Goal: Task Accomplishment & Management: Complete application form

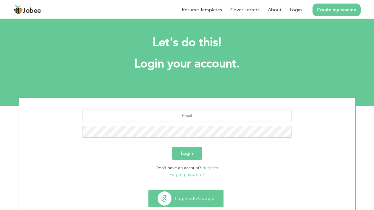
click at [189, 193] on button "Login with Google" at bounding box center [186, 198] width 75 height 17
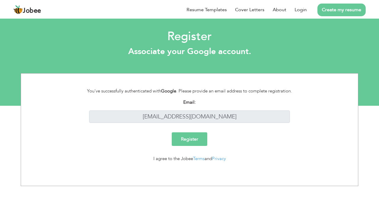
click at [180, 136] on input "Register" at bounding box center [189, 139] width 35 height 14
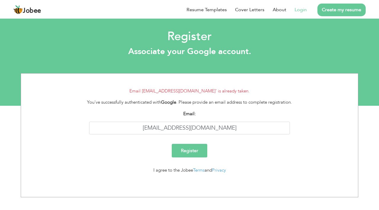
click at [299, 11] on link "Login" at bounding box center [300, 9] width 12 height 7
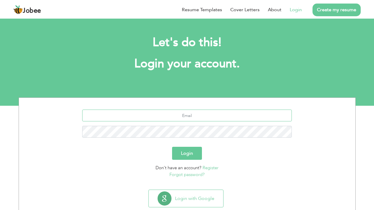
click at [232, 113] on input "text" at bounding box center [187, 116] width 210 height 12
click at [218, 119] on input "text" at bounding box center [187, 116] width 210 height 12
type input "salmanabbasi7799@gmail.com"
click at [222, 152] on div "Login" at bounding box center [187, 153] width 328 height 13
click at [189, 152] on button "Login" at bounding box center [187, 153] width 30 height 13
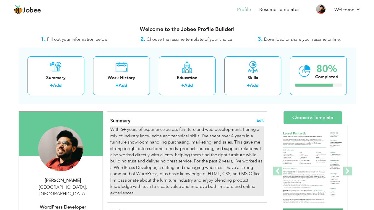
click at [198, 136] on div "With 6+ years of experience across furniture and web development, I bring a mix…" at bounding box center [186, 162] width 153 height 70
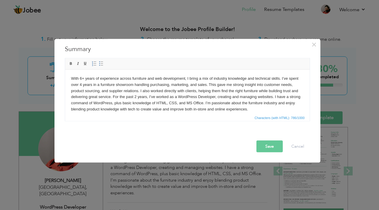
click at [213, 97] on body "With 6+ years of experience across furniture and web development, I bring a mix…" at bounding box center [187, 93] width 232 height 37
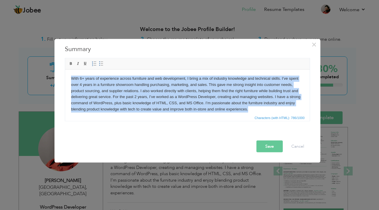
click at [213, 97] on body "With 6+ years of experience across furniture and web development, I bring a mix…" at bounding box center [187, 93] width 232 height 37
click at [181, 102] on body "With 6+ years of experience across furniture and web development, I bring a mix…" at bounding box center [187, 93] width 232 height 37
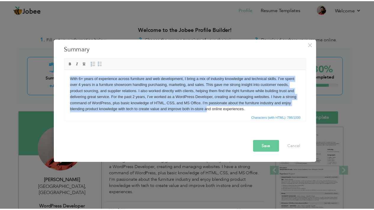
scroll to position [4, 0]
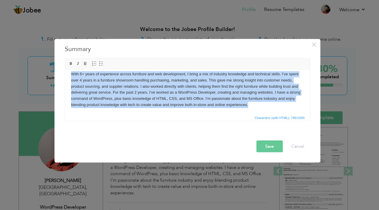
drag, startPoint x: 69, startPoint y: 78, endPoint x: 279, endPoint y: 114, distance: 213.6
click at [279, 114] on html "With 6+ years of experience across furniture and web development, I bring a mix…" at bounding box center [187, 89] width 244 height 49
copy body "With 6+ years of experience across furniture and web development, I bring a mix…"
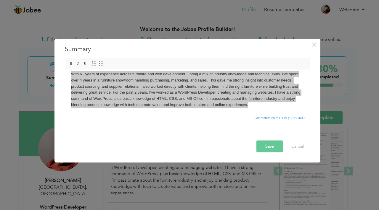
click at [235, 11] on div "× Summary Rich Text Editor, summaryEditor Editor toolbars Basic Styles Bold Ita…" at bounding box center [189, 105] width 379 height 210
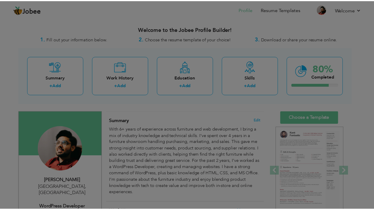
scroll to position [0, 0]
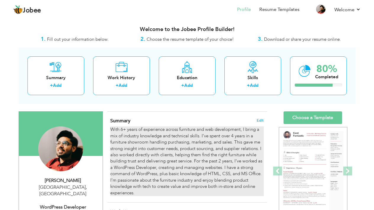
click at [160, 154] on div "With 6+ years of experience across furniture and web development, I bring a mix…" at bounding box center [186, 162] width 153 height 70
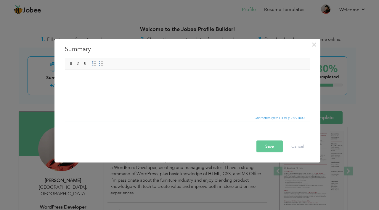
click at [149, 69] on html at bounding box center [187, 69] width 244 height 0
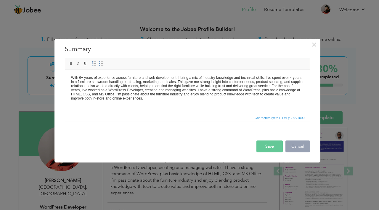
click at [296, 145] on button "Cancel" at bounding box center [297, 146] width 25 height 12
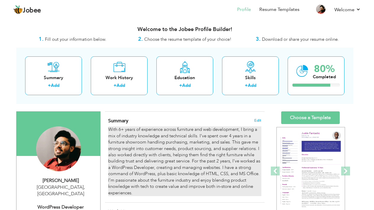
click at [178, 156] on div "With 6+ years of experience across furniture and web development, I bring a mix…" at bounding box center [184, 162] width 153 height 70
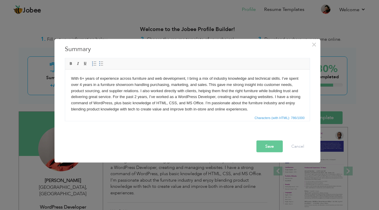
click at [177, 87] on body "With 6+ years of experience across furniture and web development, I bring a mix…" at bounding box center [187, 93] width 232 height 37
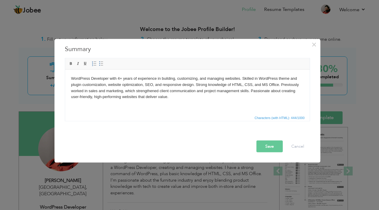
click at [268, 148] on button "Save" at bounding box center [269, 146] width 26 height 12
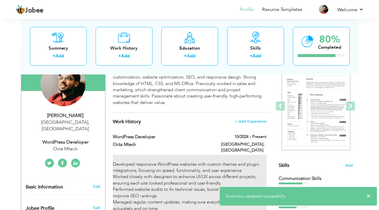
scroll to position [118, 0]
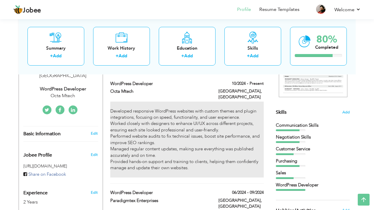
click at [170, 145] on div "Developed responsive WordPress websites with custom themes and plugin integrati…" at bounding box center [186, 140] width 153 height 76
type input "WordPress Developer"
type input "Octa Mtech"
type input "10/2024"
type input "[GEOGRAPHIC_DATA]"
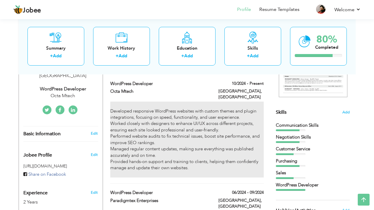
type input "[GEOGRAPHIC_DATA]"
checkbox input "true"
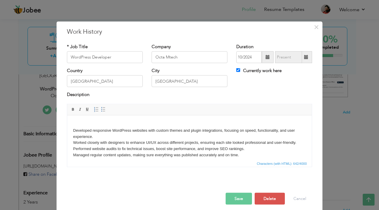
click at [99, 134] on body "Developed responsive WordPress websites with custom themes and plugin integrati…" at bounding box center [189, 145] width 232 height 49
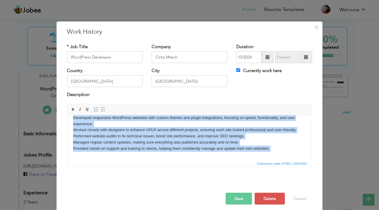
scroll to position [17, 0]
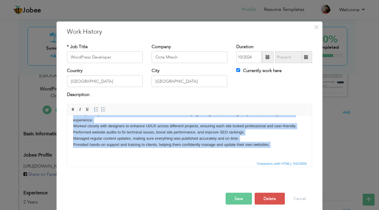
drag, startPoint x: 75, startPoint y: 126, endPoint x: 338, endPoint y: 173, distance: 266.4
click at [311, 160] on html "Developed responsive WordPress websites with custom themes and plugin integrati…" at bounding box center [189, 129] width 244 height 61
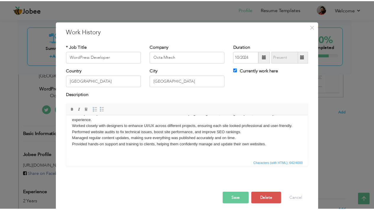
scroll to position [0, 0]
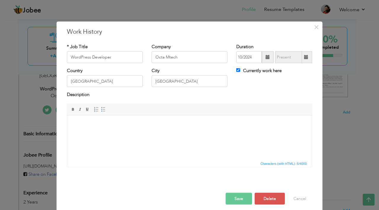
click at [362, 96] on div "× Work History * Job Title WordPress Developer Company Octa Mtech 10/2024" at bounding box center [189, 105] width 379 height 210
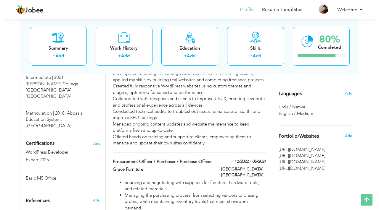
scroll to position [296, 0]
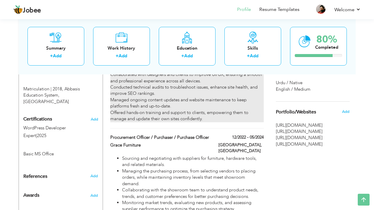
click at [175, 100] on div "WordPress Developer at Paradigmtex Enterprises, Karachi While working at my pre…" at bounding box center [186, 78] width 153 height 89
type input "Paradigmtex Enterprises"
type input "06/2024"
type input "09/2024"
type input "[GEOGRAPHIC_DATA]"
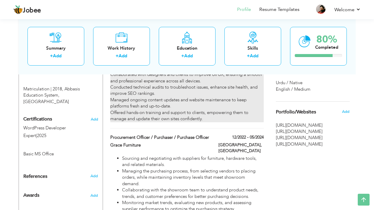
checkbox input "false"
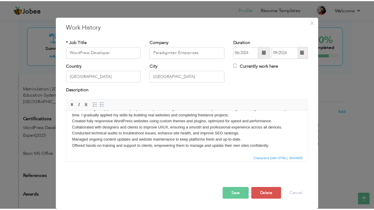
scroll to position [0, 0]
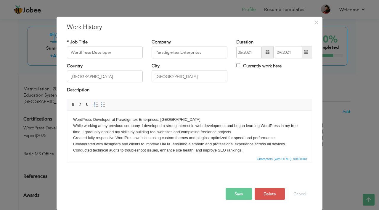
drag, startPoint x: 280, startPoint y: 149, endPoint x: 137, endPoint y: 193, distance: 150.0
click at [72, 111] on html "WordPress Developer at Paradigmtex Enterprises, Karachi While working at my pre…" at bounding box center [189, 141] width 244 height 61
copy body "WordPress Developer at Paradigmtex Enterprises, Karachi While working at my pre…"
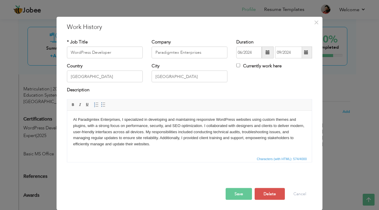
click at [239, 192] on button "Save" at bounding box center [238, 194] width 26 height 12
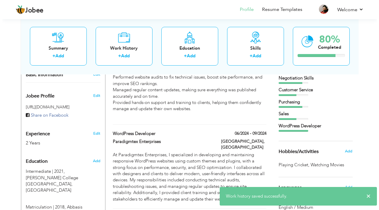
scroll to position [237, 0]
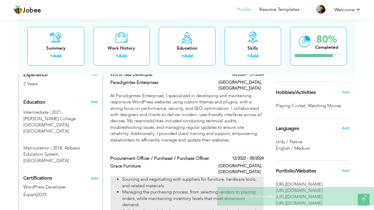
click at [141, 177] on li "Sourcing and negotiating with suppliers for furniture, hardware tools, and rela…" at bounding box center [192, 183] width 141 height 13
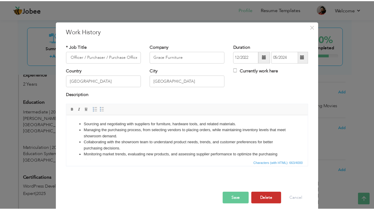
scroll to position [0, 0]
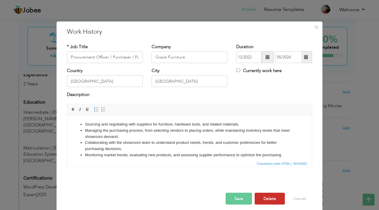
click at [275, 203] on button "Delete" at bounding box center [269, 199] width 30 height 12
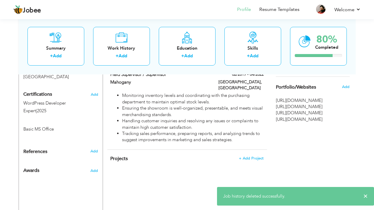
scroll to position [355, 0]
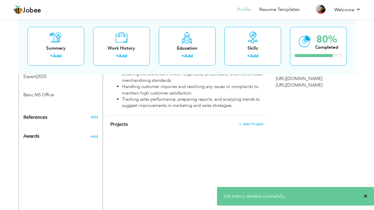
click at [366, 199] on span "×" at bounding box center [365, 196] width 4 height 6
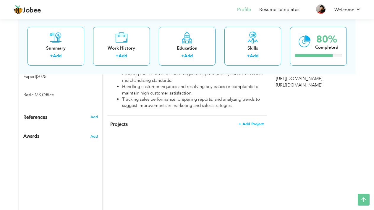
click at [253, 122] on span "+ Add Project" at bounding box center [251, 124] width 25 height 4
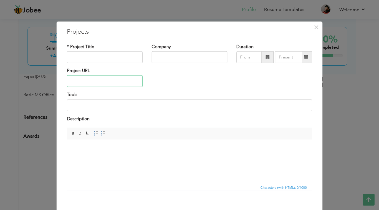
click at [101, 81] on input "text" at bounding box center [105, 81] width 76 height 12
click at [118, 60] on input "text" at bounding box center [105, 57] width 76 height 12
type input "W"
click at [313, 30] on span "×" at bounding box center [315, 27] width 5 height 11
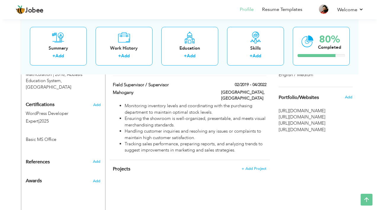
scroll to position [296, 0]
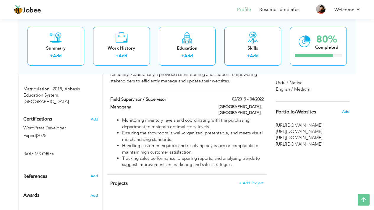
click at [292, 125] on span "[URL][DOMAIN_NAME]" at bounding box center [313, 125] width 74 height 6
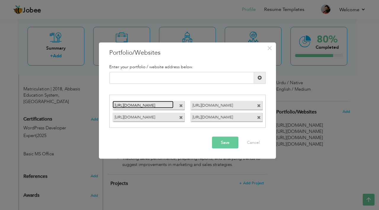
click at [166, 105] on link "[URL][DOMAIN_NAME]" at bounding box center [142, 104] width 61 height 7
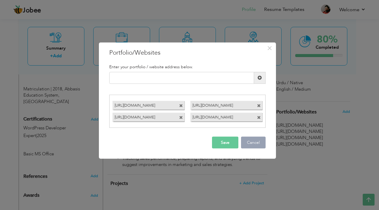
click at [261, 139] on button "Cancel" at bounding box center [253, 143] width 25 height 12
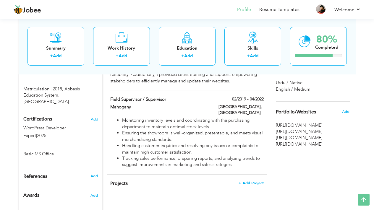
click at [254, 181] on span "+ Add Project" at bounding box center [251, 183] width 25 height 4
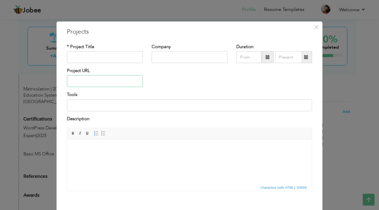
click at [89, 83] on input "text" at bounding box center [105, 81] width 76 height 12
paste input "[URL][DOMAIN_NAME]"
type input "[URL][DOMAIN_NAME]"
click at [101, 54] on input "text" at bounding box center [105, 57] width 76 height 12
type input "t"
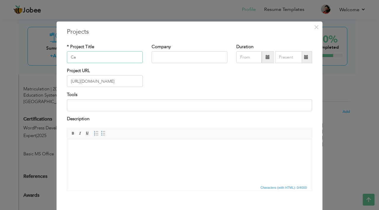
type input "C"
type input "Auto Dealer Website"
type input "P"
type input "o"
type input "Octa Mtech"
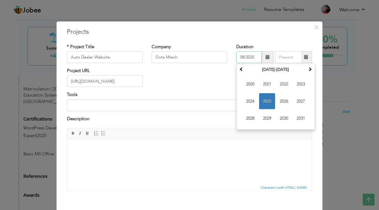
click at [242, 63] on input "08/2025" at bounding box center [248, 57] width 25 height 12
click at [239, 67] on span at bounding box center [241, 69] width 4 height 4
click at [291, 43] on div "Duration 08/2025 August 2015 Su Mo Tu We Th Fr Sa 26 27 28 29 30 31 1 2 3 4 5 6…" at bounding box center [274, 53] width 76 height 20
click at [251, 58] on input "08/2025" at bounding box center [248, 57] width 25 height 12
type input "5"
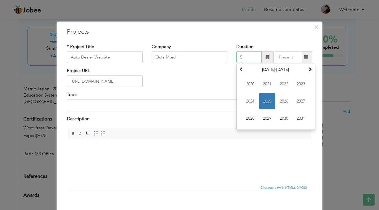
click at [251, 58] on input "5" at bounding box center [248, 57] width 25 height 12
click at [182, 84] on div "Project URL https://hashaiexporters.com/" at bounding box center [189, 80] width 254 height 24
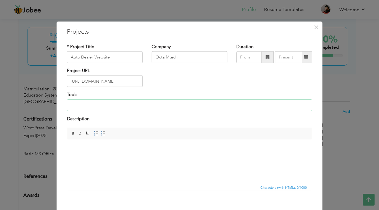
click at [172, 109] on input at bounding box center [189, 105] width 245 height 12
click at [90, 104] on input "WordPress Elementor Pro" at bounding box center [189, 105] width 245 height 12
type input "WordPress ( Elementor Pro)"
click at [143, 156] on html at bounding box center [189, 148] width 244 height 18
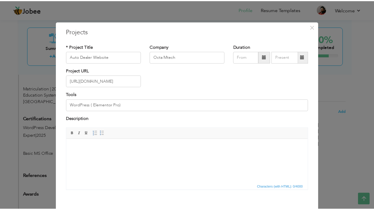
scroll to position [29, 0]
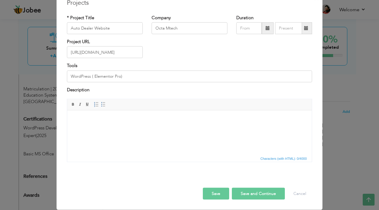
click at [203, 195] on button "Save" at bounding box center [216, 194] width 26 height 12
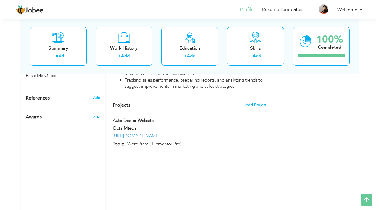
scroll to position [336, 0]
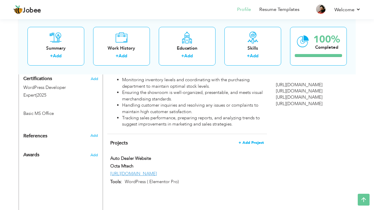
click at [254, 141] on span "+ Add Project" at bounding box center [251, 143] width 25 height 4
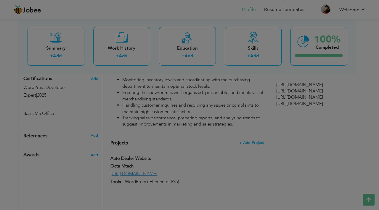
scroll to position [0, 0]
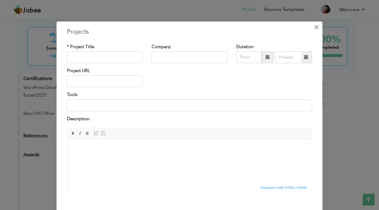
click at [315, 28] on span "×" at bounding box center [315, 27] width 5 height 11
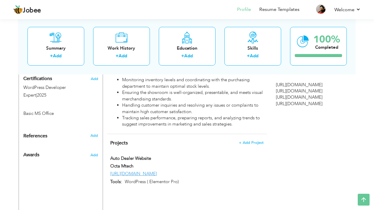
click at [304, 93] on span "[URL][DOMAIN_NAME]" at bounding box center [313, 91] width 74 height 6
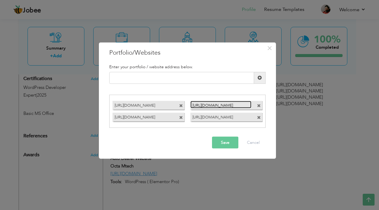
click at [211, 106] on link "[URL][DOMAIN_NAME]" at bounding box center [220, 104] width 61 height 7
click at [149, 79] on input "text" at bounding box center [181, 78] width 145 height 12
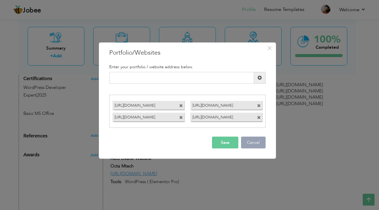
click at [248, 140] on button "Cancel" at bounding box center [253, 143] width 25 height 12
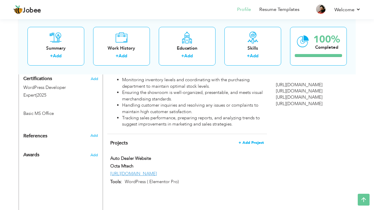
click at [253, 141] on span "+ Add Project" at bounding box center [251, 143] width 25 height 4
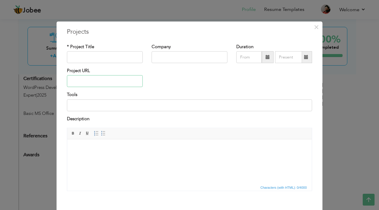
click at [101, 83] on input "text" at bounding box center [105, 81] width 76 height 12
paste input "[URL][DOMAIN_NAME]"
type input "[URL][DOMAIN_NAME]"
click at [106, 54] on input "text" at bounding box center [105, 57] width 76 height 12
click at [105, 58] on input "text" at bounding box center [105, 57] width 76 height 12
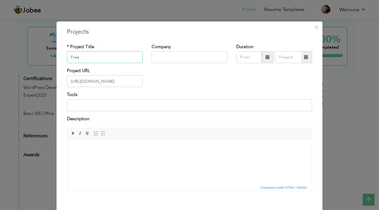
click at [101, 58] on input "Free" at bounding box center [105, 57] width 76 height 12
paste input "amily Resources for Education and Empowerment"
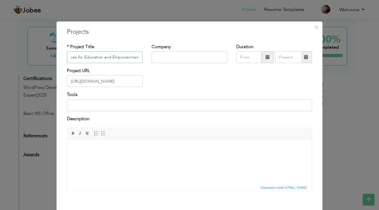
type input "Family Resources for Education and Empowerment"
click at [162, 56] on input "text" at bounding box center [189, 57] width 76 height 12
drag, startPoint x: 107, startPoint y: 55, endPoint x: 120, endPoint y: 55, distance: 12.7
click at [107, 55] on input "Family Resources for Education and Empowerment" at bounding box center [105, 57] width 76 height 12
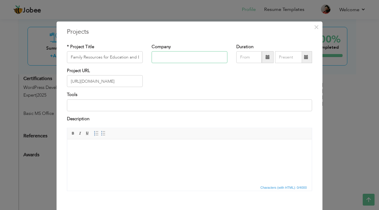
click at [166, 52] on input "text" at bounding box center [189, 57] width 76 height 12
type input "P"
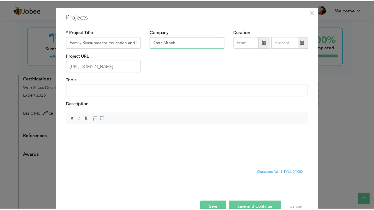
scroll to position [29, 0]
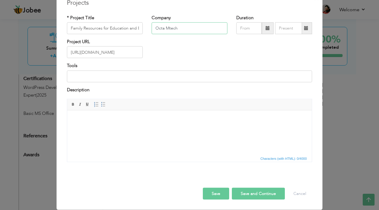
type input "Octa Mtech"
click at [134, 76] on input at bounding box center [189, 76] width 245 height 12
click at [195, 75] on input "WordPress ( Elementor Pro)" at bounding box center [189, 76] width 245 height 12
type input "WordPress ( Elementor Pro) and other plugin"
click at [203, 194] on button "Save" at bounding box center [216, 194] width 26 height 12
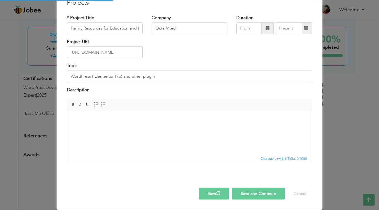
click at [280, 188] on button "Save and Continue" at bounding box center [258, 194] width 53 height 12
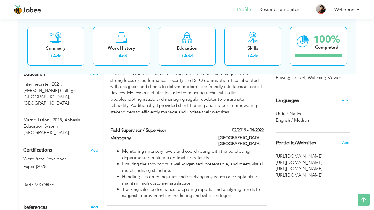
scroll to position [277, 0]
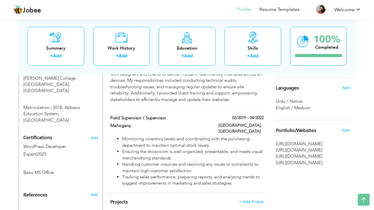
click at [322, 158] on span "https://theamericancoders.com/em-powered-ai/" at bounding box center [313, 156] width 74 height 6
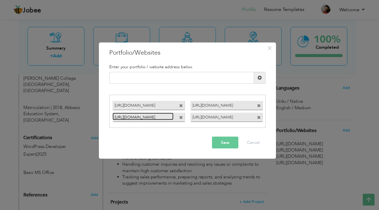
click at [157, 118] on link "https://theamericancoders.com/em-powered-ai/" at bounding box center [142, 116] width 61 height 7
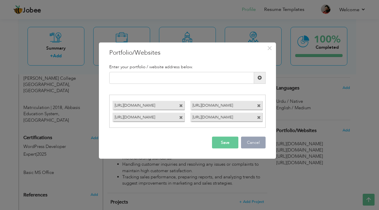
click at [251, 140] on button "Cancel" at bounding box center [253, 143] width 25 height 12
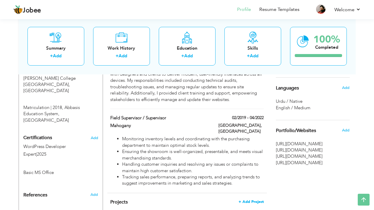
click at [262, 200] on span "+ Add Project" at bounding box center [251, 202] width 25 height 4
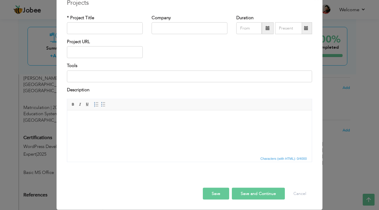
scroll to position [0, 0]
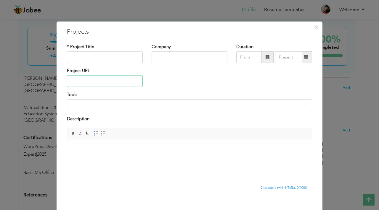
click at [92, 80] on input "text" at bounding box center [105, 81] width 76 height 12
paste input "https://theamericancoders.com/em-powered-ai/"
type input "https://theamericancoders.com/em-powered-ai/"
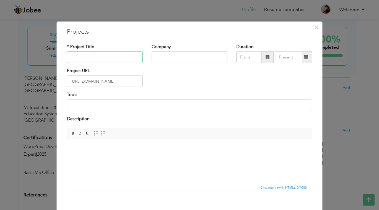
click at [99, 52] on input "text" at bounding box center [105, 57] width 76 height 12
type input "t"
type input "s"
type input "Software Base Website"
type input "P"
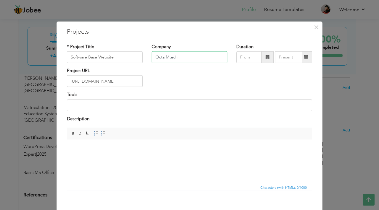
type input "Octa Mtech"
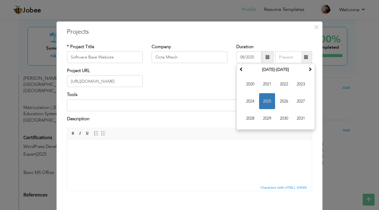
click at [205, 114] on div "Tools" at bounding box center [189, 104] width 254 height 24
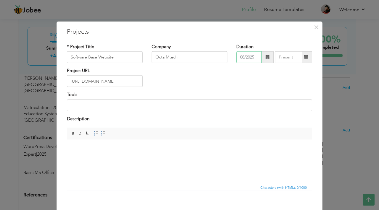
click at [250, 53] on input "08/2025" at bounding box center [248, 57] width 25 height 12
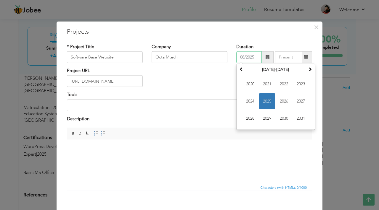
click at [250, 53] on input "08/2025" at bounding box center [248, 57] width 25 height 12
type input "0"
click at [183, 95] on div "Tools" at bounding box center [189, 102] width 245 height 20
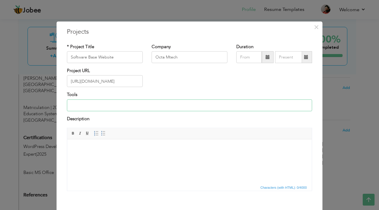
click at [143, 104] on input at bounding box center [189, 105] width 245 height 12
type input "WordPress ( Elementor Pro) and other plugin"
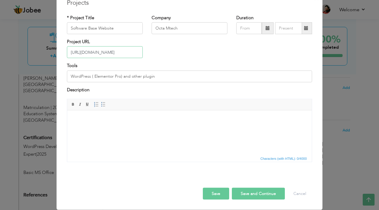
click at [117, 51] on input "https://theamericancoders.com/em-powered-ai/" at bounding box center [105, 52] width 76 height 12
paste input "text"
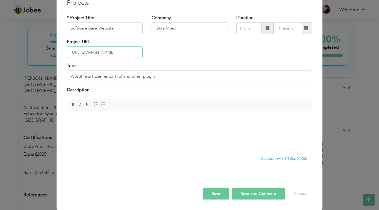
type input "https://theamericancoders.com/"
click at [104, 31] on input "Software Base Website" at bounding box center [105, 28] width 76 height 12
click at [103, 31] on input "Software Base Website" at bounding box center [105, 28] width 76 height 12
paste input "WEB DESIGN AGENCY"
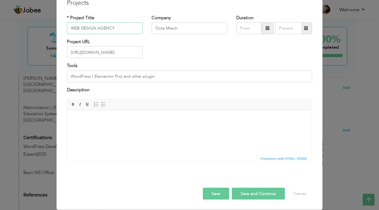
type input "WEB DESIGN AGENCY"
click at [154, 123] on html at bounding box center [189, 119] width 244 height 18
click at [129, 51] on input "https://theamericancoders.com/" at bounding box center [105, 52] width 76 height 12
type input "[URL][DOMAIN_NAME]"
click at [266, 194] on button "Save and Continue" at bounding box center [258, 194] width 53 height 12
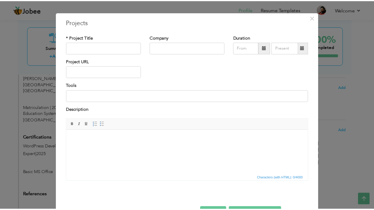
scroll to position [0, 0]
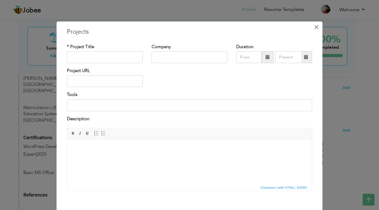
click at [316, 25] on span "×" at bounding box center [315, 27] width 5 height 11
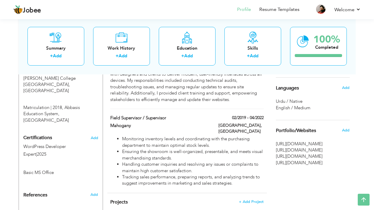
click at [323, 160] on span "https://theamericancoders.com/em-powered-ai/" at bounding box center [313, 156] width 74 height 6
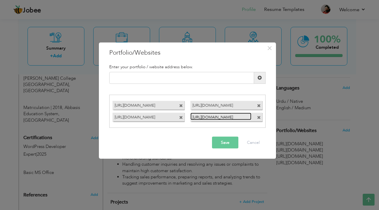
click at [201, 116] on link "https://wheelsinspect.com/" at bounding box center [220, 116] width 61 height 7
click at [268, 52] on span "×" at bounding box center [269, 48] width 5 height 11
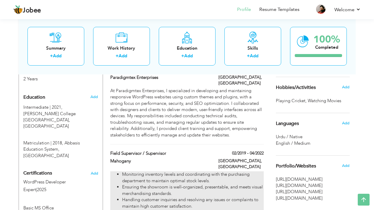
scroll to position [277, 0]
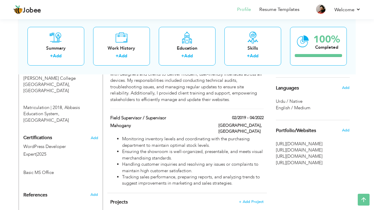
click at [317, 126] on div "Portfolio/Websites" at bounding box center [305, 131] width 69 height 12
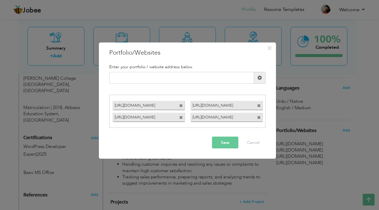
click at [258, 107] on span at bounding box center [259, 106] width 4 height 4
click at [178, 107] on div "[URL][DOMAIN_NAME]" at bounding box center [148, 105] width 72 height 9
click at [181, 106] on span at bounding box center [181, 106] width 4 height 4
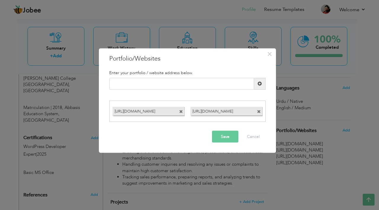
click at [182, 111] on span at bounding box center [181, 112] width 4 height 4
click at [181, 111] on span at bounding box center [181, 112] width 4 height 4
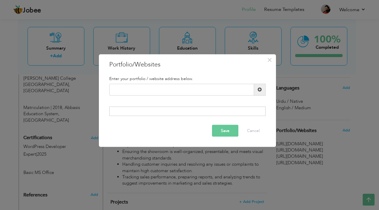
click at [224, 133] on button "Save" at bounding box center [225, 131] width 26 height 12
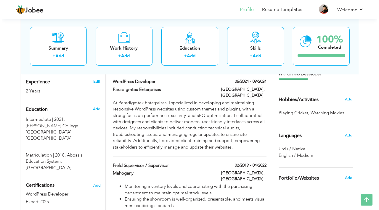
scroll to position [218, 0]
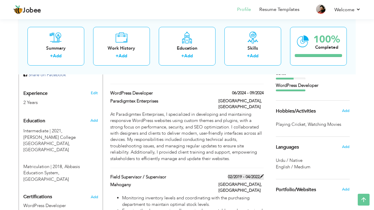
click at [254, 174] on label "02/2019 - 04/2022" at bounding box center [246, 177] width 36 height 6
type input "Field Supervisor / Supervisor"
type input "Mahogany"
type input "02/2019"
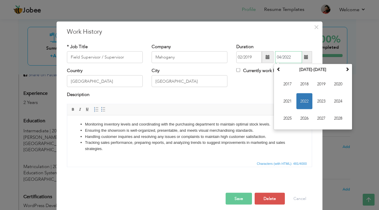
click at [295, 57] on input "04/2022" at bounding box center [288, 57] width 27 height 12
click at [278, 57] on input "04/2023" at bounding box center [288, 57] width 27 height 12
click at [279, 56] on input "03/2022" at bounding box center [288, 57] width 27 height 12
type input "03/2023"
click at [276, 49] on div "Duration 02/2019 03/2023 March 2022 Su Mo Tu We Th Fr Sa 27 28 1 2 3 4 5 6 7 8 …" at bounding box center [274, 53] width 76 height 20
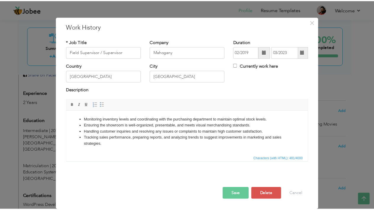
scroll to position [0, 0]
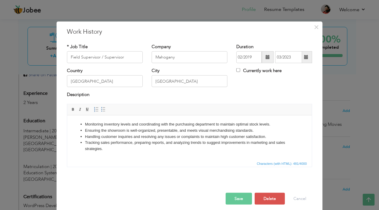
click at [239, 196] on button "Save" at bounding box center [238, 199] width 26 height 12
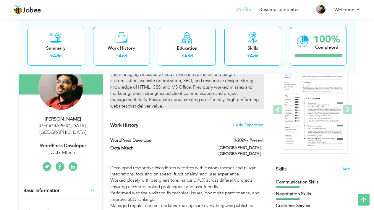
scroll to position [41, 0]
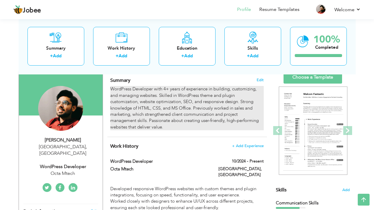
click at [155, 95] on div "WordPress Developer with 4+ years of experience in building, customizing, and m…" at bounding box center [186, 108] width 153 height 44
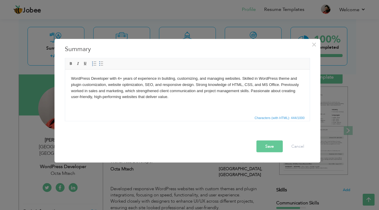
click at [118, 76] on body "WordPress Developer with 4+ years of experience in building, customizing, and m…" at bounding box center [187, 87] width 232 height 25
click at [275, 147] on button "Save" at bounding box center [269, 146] width 26 height 12
click at [275, 147] on button "Save" at bounding box center [267, 146] width 30 height 12
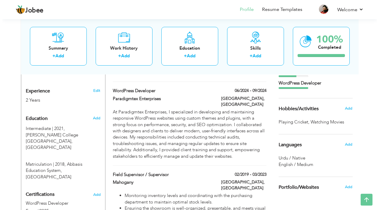
scroll to position [218, 0]
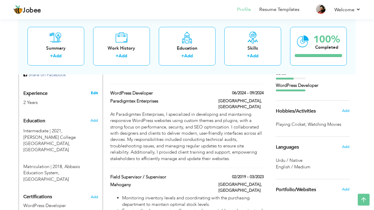
click at [92, 90] on link "Edit" at bounding box center [94, 92] width 7 height 5
type input "[PERSON_NAME]"
type input "Abbasi"
type input "[PHONE_NUMBER]"
select select "number:166"
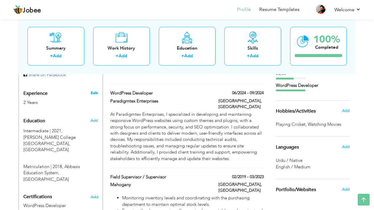
type input "[GEOGRAPHIC_DATA]"
select select "number:4"
type input "Octa Mtech"
type input "WordPress Developer"
type input "https://www.linkedin.com/in/salman-abbasii-9207bb335"
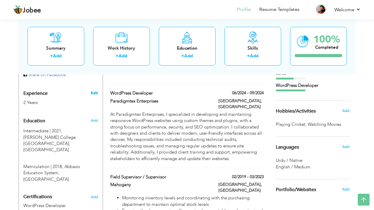
type input "https://www.facebook.com/share/14FHpTNvvhw/"
type input "salmanabbasi7799@gmail.com"
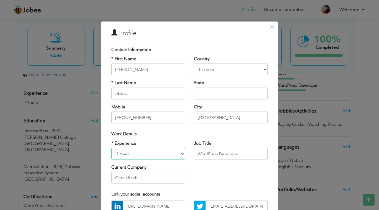
click at [147, 153] on select "Entry Level Less than 1 Year 1 Year 2 Years 3 Years 4 Years 5 Years 6 Years 7 Y…" at bounding box center [148, 154] width 74 height 12
click at [151, 155] on select "Entry Level Less than 1 Year 1 Year 2 Years 3 Years 4 Years 5 Years 6 Years 7 Y…" at bounding box center [148, 154] width 74 height 12
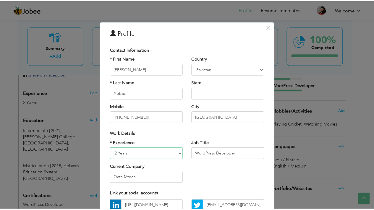
scroll to position [59, 0]
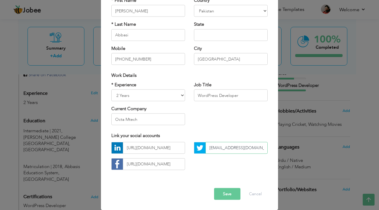
click at [242, 151] on input "salmanabbasi7799@gmail.com" at bounding box center [236, 148] width 62 height 12
click at [224, 193] on button "Save" at bounding box center [227, 194] width 26 height 12
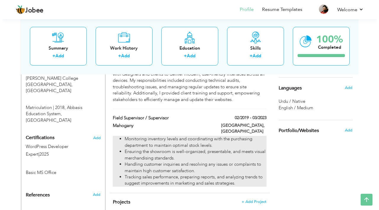
scroll to position [336, 0]
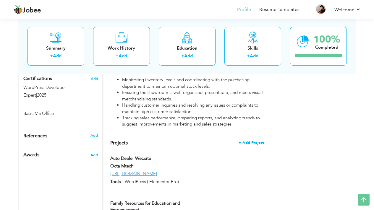
click at [251, 141] on span "+ Add Project" at bounding box center [251, 143] width 25 height 4
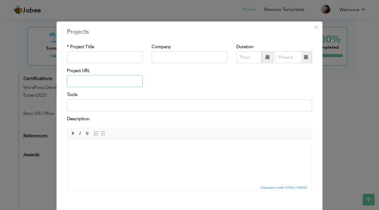
click at [90, 83] on input "text" at bounding box center [105, 81] width 76 height 12
paste input "[URL][DOMAIN_NAME]"
type input "[URL][DOMAIN_NAME]"
click at [95, 49] on div "* Project Title" at bounding box center [105, 53] width 76 height 20
click at [96, 54] on input "text" at bounding box center [105, 57] width 76 height 12
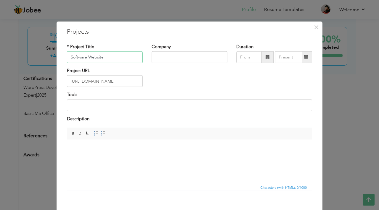
type input "Software Website"
type input "Octa Mtech"
type input "08/2025"
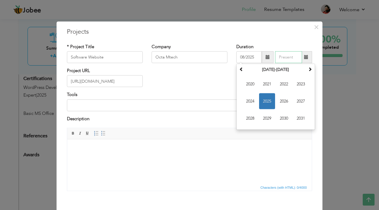
type input "08/2025"
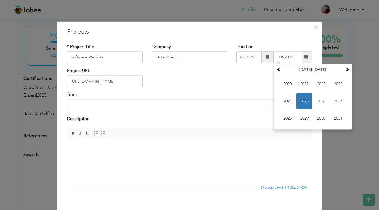
click at [261, 61] on span at bounding box center [267, 57] width 12 height 12
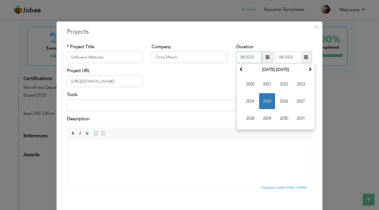
click at [255, 60] on input "08/2025" at bounding box center [248, 57] width 25 height 12
click at [240, 59] on input "08/2025" at bounding box center [248, 57] width 25 height 12
click at [242, 58] on input "08/2025" at bounding box center [248, 57] width 25 height 12
click at [278, 56] on input "08/2025" at bounding box center [288, 57] width 27 height 12
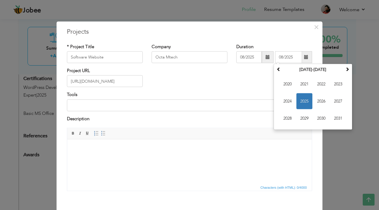
click at [225, 83] on div "Project URL https://quickcounttech.com/" at bounding box center [189, 80] width 254 height 24
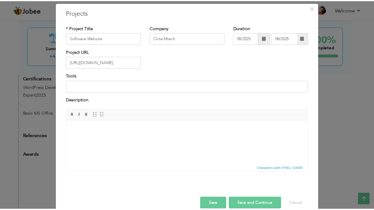
scroll to position [29, 0]
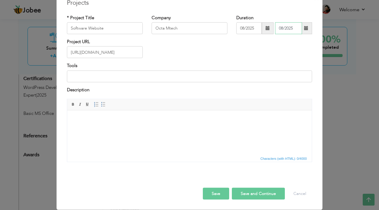
click at [286, 28] on input "08/2025" at bounding box center [288, 28] width 27 height 12
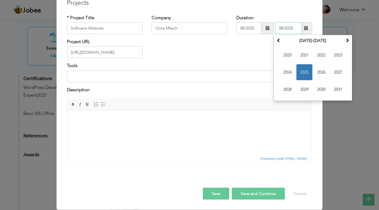
click at [286, 28] on input "08/2025" at bounding box center [288, 28] width 27 height 12
click at [245, 22] on div "Duration 08/2025 August 2025 Su Mo Tu We Th Fr Sa 27 28 29 30 31 1 2 3 4 5 6 7 …" at bounding box center [274, 24] width 76 height 20
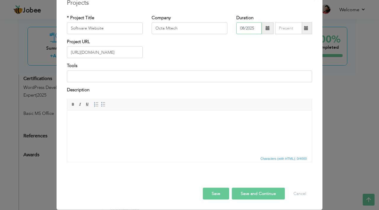
click at [250, 24] on input "08/2025" at bounding box center [248, 28] width 25 height 12
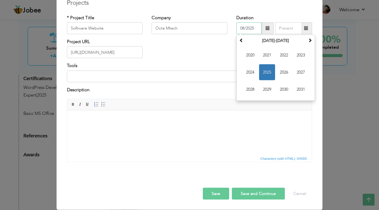
click at [250, 24] on input "08/2025" at bounding box center [248, 28] width 25 height 12
click at [203, 49] on div "Project URL https://quickcounttech.com/" at bounding box center [189, 51] width 254 height 24
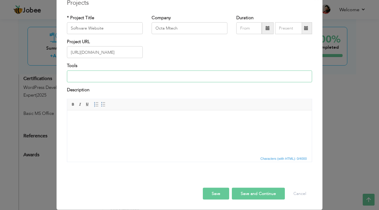
drag, startPoint x: 202, startPoint y: 78, endPoint x: 195, endPoint y: 91, distance: 14.8
click at [202, 78] on input at bounding box center [189, 76] width 245 height 12
type input "WordPress ( Elementor Pro)"
click at [138, 113] on html at bounding box center [189, 119] width 244 height 18
click at [219, 194] on button "Save" at bounding box center [216, 194] width 26 height 12
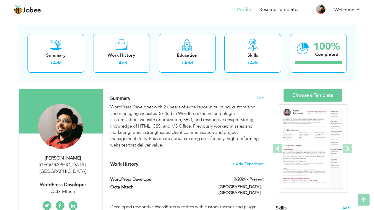
scroll to position [0, 0]
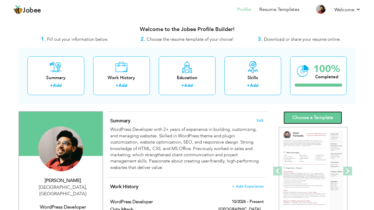
click at [298, 114] on link "Choose a Template" at bounding box center [313, 117] width 59 height 13
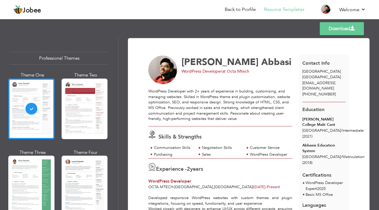
click at [325, 83] on span "[EMAIL_ADDRESS][DOMAIN_NAME]" at bounding box center [318, 85] width 33 height 11
drag, startPoint x: 325, startPoint y: 83, endPoint x: 339, endPoint y: 84, distance: 13.9
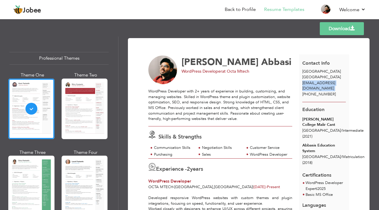
click at [335, 84] on span "[EMAIL_ADDRESS][DOMAIN_NAME]" at bounding box center [318, 85] width 33 height 11
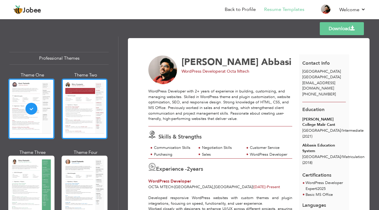
click at [100, 103] on div at bounding box center [85, 109] width 46 height 61
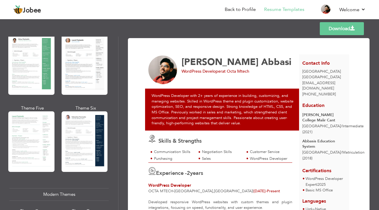
scroll to position [177, 0]
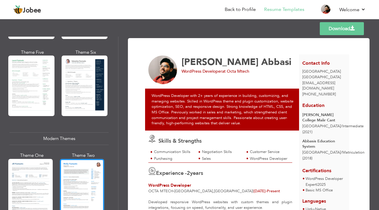
click at [63, 163] on div at bounding box center [82, 188] width 44 height 59
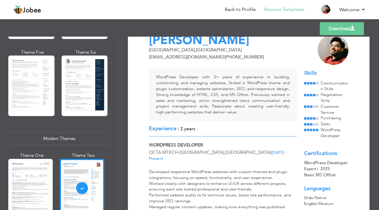
scroll to position [0, 0]
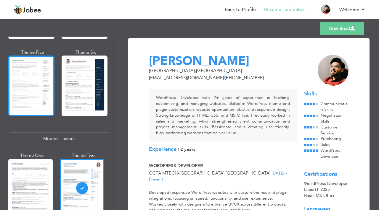
click at [12, 84] on div at bounding box center [31, 86] width 46 height 61
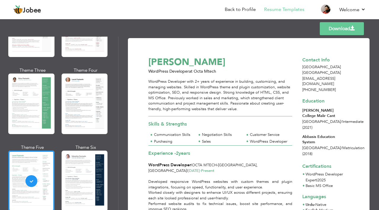
scroll to position [59, 0]
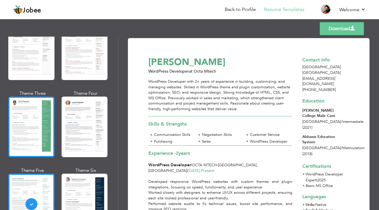
click at [22, 107] on div at bounding box center [31, 127] width 46 height 61
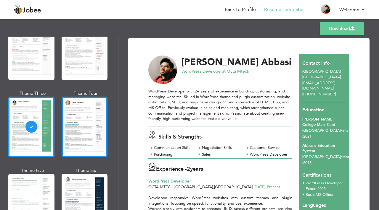
click at [76, 112] on div at bounding box center [85, 127] width 46 height 61
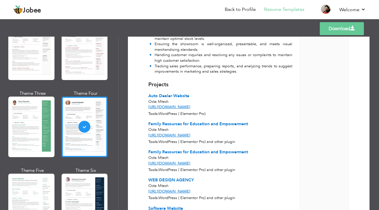
scroll to position [351, 0]
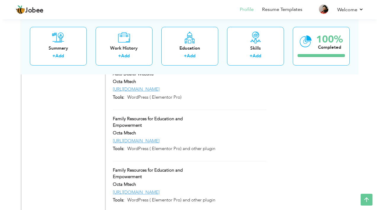
scroll to position [399, 0]
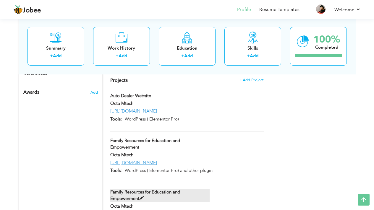
click at [150, 189] on label "Family Resources for Education and Empowerment" at bounding box center [159, 195] width 99 height 13
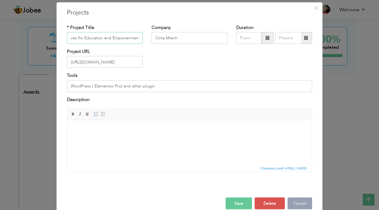
scroll to position [29, 0]
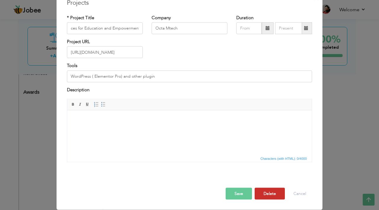
click at [267, 195] on button "Delete" at bounding box center [269, 194] width 30 height 12
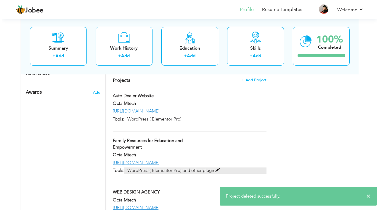
scroll to position [517, 0]
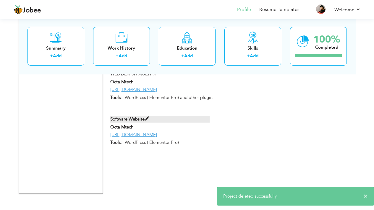
click at [133, 116] on label "Software Website" at bounding box center [159, 119] width 99 height 6
type input "Software Website"
type input "[URL][DOMAIN_NAME]"
type input "WordPress ( Elementor Pro)"
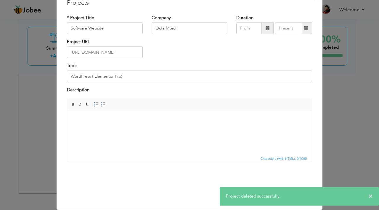
scroll to position [0, 0]
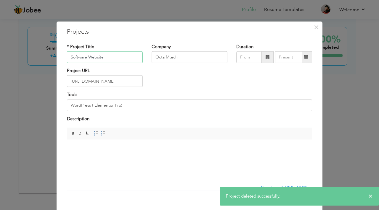
click at [111, 58] on input "Software Website" at bounding box center [105, 57] width 76 height 12
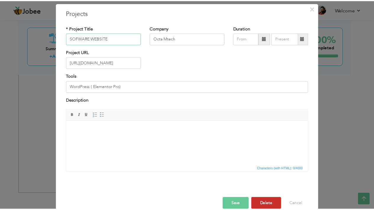
scroll to position [29, 0]
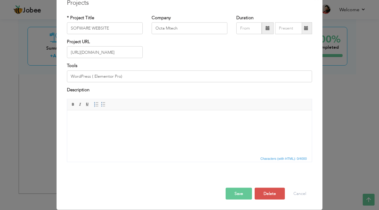
click at [243, 188] on div "Save Save and Continue Delete Cancel" at bounding box center [189, 187] width 254 height 33
click at [231, 192] on button "Save" at bounding box center [238, 194] width 26 height 12
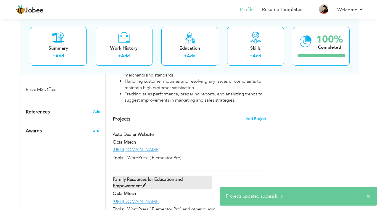
scroll to position [340, 0]
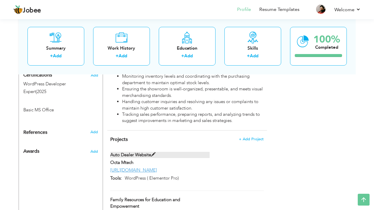
click at [146, 152] on label "Auto Dealer Website" at bounding box center [159, 155] width 99 height 6
type input "Auto Dealer Website"
type input "[URL][DOMAIN_NAME]"
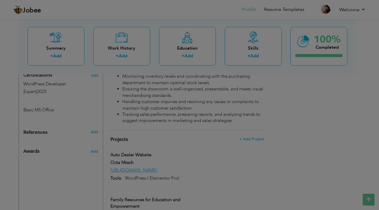
scroll to position [0, 0]
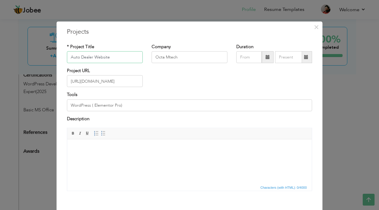
drag, startPoint x: 114, startPoint y: 57, endPoint x: 64, endPoint y: 56, distance: 50.3
click at [64, 56] on div "* Project Title Auto Dealer Website" at bounding box center [104, 55] width 85 height 24
type input "CARS DEALER WEBSITE"
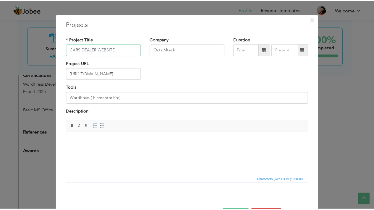
scroll to position [29, 0]
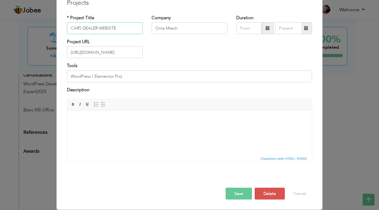
click at [96, 28] on input "CARS DEALER WEBSITE" at bounding box center [105, 28] width 76 height 12
click at [109, 29] on input "CARS DEALER WEBSITE" at bounding box center [105, 28] width 76 height 12
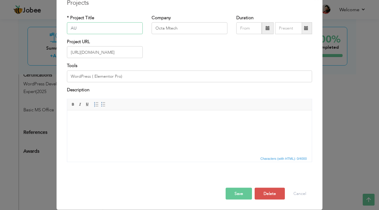
type input "A"
type input "V"
type input "Auto Dealers Website"
click at [240, 196] on button "Save" at bounding box center [238, 194] width 26 height 12
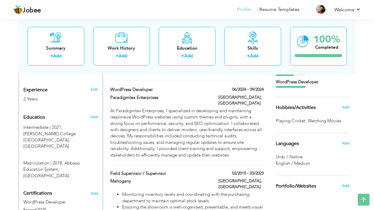
scroll to position [0, 0]
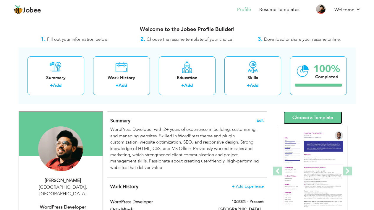
click at [318, 116] on link "Choose a Template" at bounding box center [313, 117] width 59 height 13
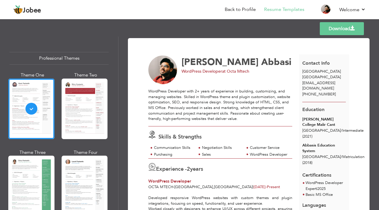
click at [228, 170] on div "Experience - 2 years" at bounding box center [220, 168] width 144 height 11
click at [305, 85] on span "[EMAIL_ADDRESS][DOMAIN_NAME]" at bounding box center [318, 85] width 33 height 11
drag, startPoint x: 305, startPoint y: 85, endPoint x: 337, endPoint y: 88, distance: 31.8
click at [337, 92] on div "[PHONE_NUMBER]" at bounding box center [324, 95] width 50 height 6
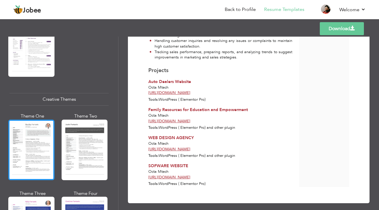
scroll to position [769, 0]
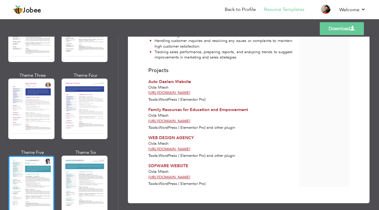
click at [49, 156] on div at bounding box center [31, 186] width 46 height 61
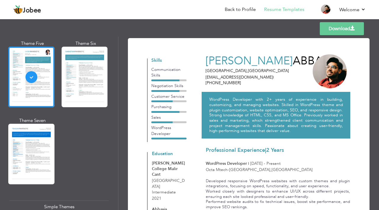
scroll to position [887, 0]
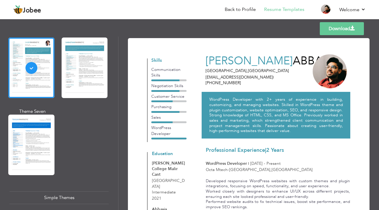
click at [56, 64] on div "Theme One Theme Two Theme Three Theme Four" at bounding box center [58, 31] width 99 height 309
click at [56, 63] on div "Theme One Theme Two Theme Three Theme Four" at bounding box center [58, 31] width 99 height 309
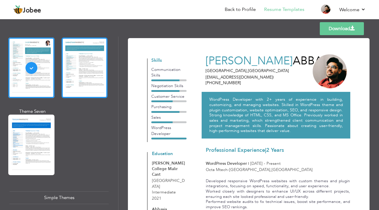
click at [63, 63] on div at bounding box center [85, 68] width 46 height 61
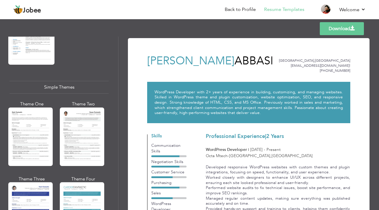
scroll to position [1006, 0]
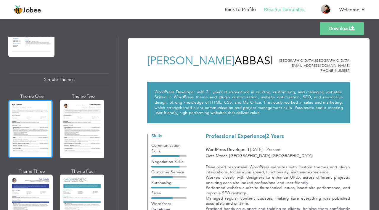
click at [24, 133] on div at bounding box center [30, 129] width 44 height 59
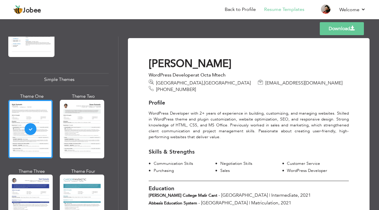
click at [109, 123] on div "Professional Themes Theme One Theme Two Theme Three Theme Six" at bounding box center [59, 124] width 118 height 174
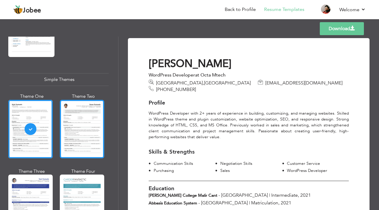
click at [98, 119] on div at bounding box center [82, 129] width 44 height 59
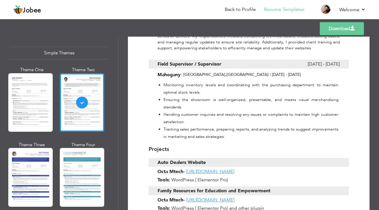
scroll to position [414, 0]
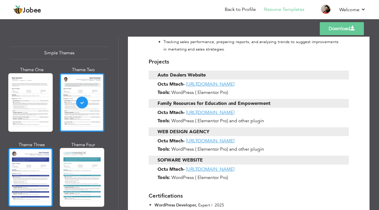
click at [45, 162] on div at bounding box center [30, 177] width 44 height 59
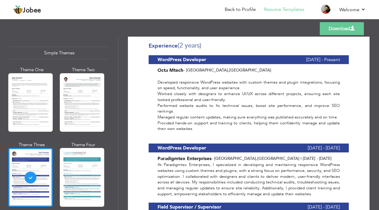
scroll to position [0, 0]
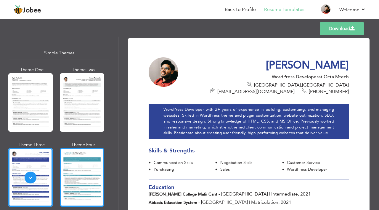
click at [94, 164] on div at bounding box center [82, 177] width 44 height 59
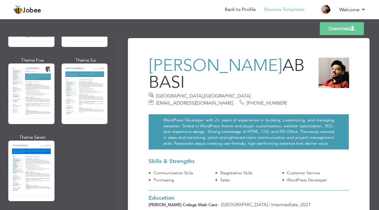
scroll to position [855, 0]
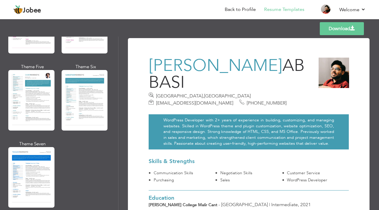
click at [233, 100] on span "[EMAIL_ADDRESS][DOMAIN_NAME]" at bounding box center [194, 103] width 77 height 7
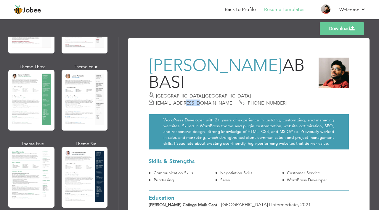
scroll to position [0, 0]
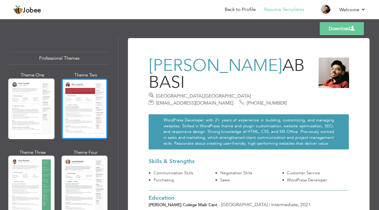
click at [85, 90] on div at bounding box center [85, 109] width 46 height 61
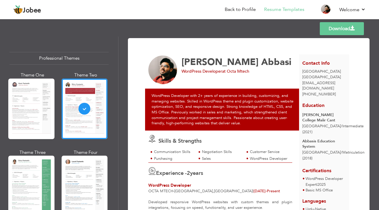
scroll to position [118, 0]
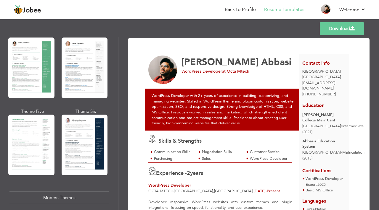
click at [94, 121] on div at bounding box center [85, 145] width 46 height 61
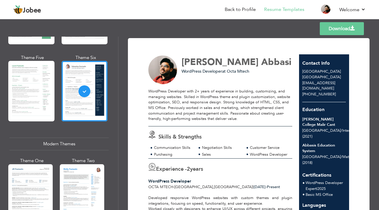
scroll to position [237, 0]
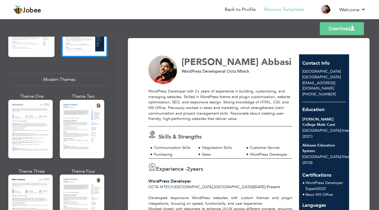
click at [94, 121] on div at bounding box center [82, 129] width 44 height 59
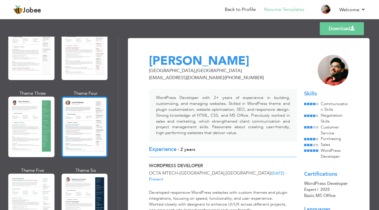
scroll to position [0, 0]
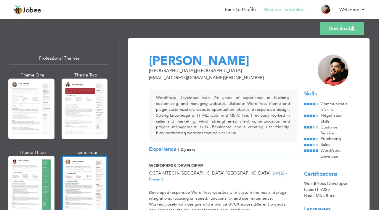
click at [80, 160] on div at bounding box center [85, 186] width 46 height 61
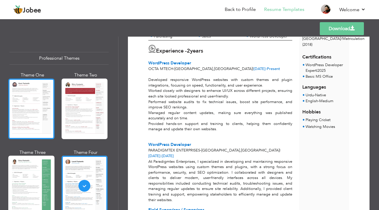
click at [37, 113] on div at bounding box center [31, 109] width 46 height 61
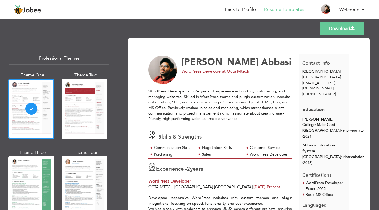
click at [327, 29] on link "Download" at bounding box center [341, 28] width 44 height 13
click at [165, 132] on div "Skills & Strengths" at bounding box center [222, 136] width 154 height 10
